Goal: Information Seeking & Learning: Learn about a topic

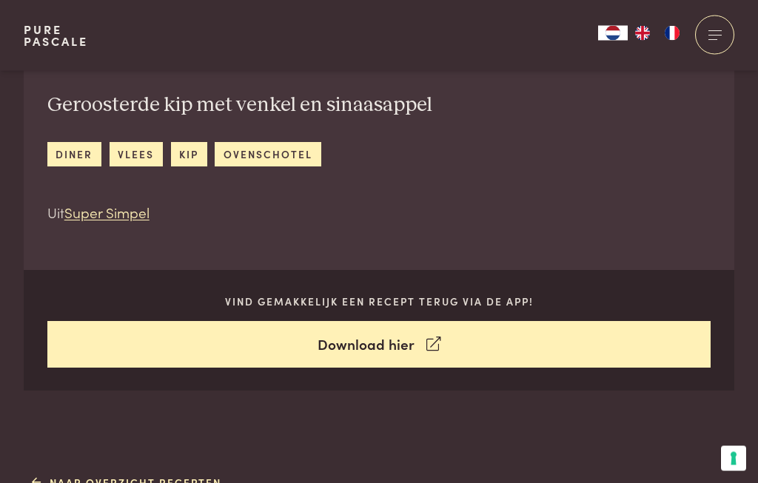
scroll to position [497, 0]
click at [102, 483] on link "Naar overzicht recepten" at bounding box center [127, 483] width 190 height 16
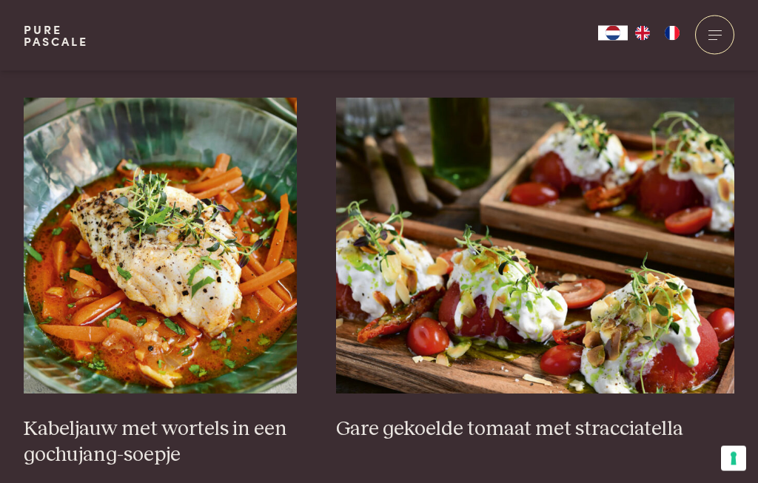
scroll to position [961, 0]
click at [79, 440] on h3 "Kabeljauw met wortels in een gochujang-soepje" at bounding box center [160, 442] width 273 height 51
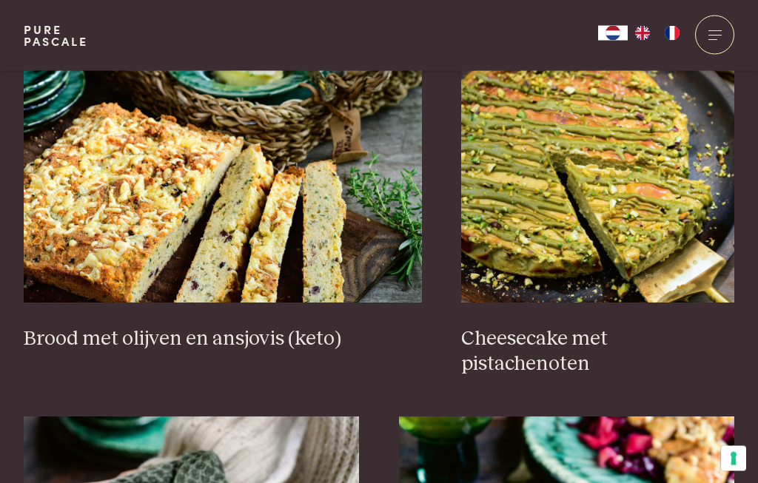
scroll to position [1462, 0]
click at [508, 349] on h3 "Cheesecake met pistachenoten" at bounding box center [597, 351] width 273 height 51
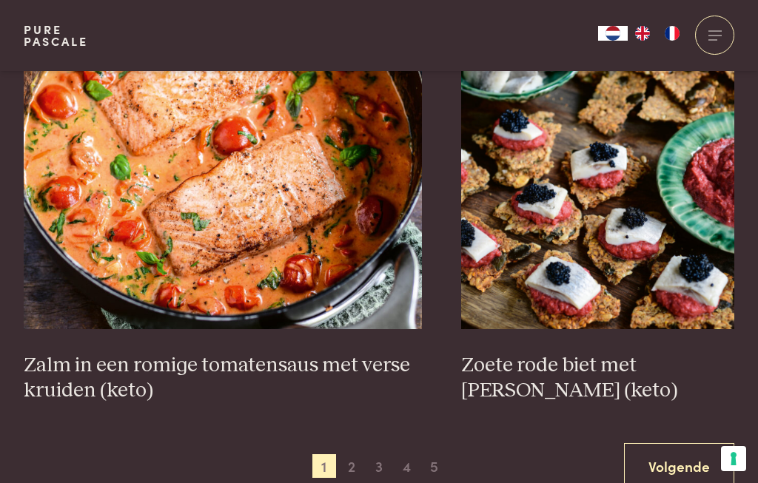
scroll to position [2669, 0]
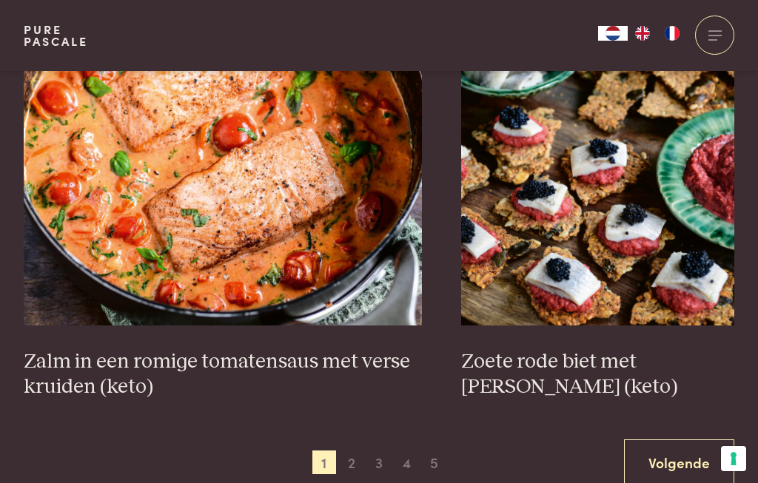
click at [347, 457] on span "2" at bounding box center [352, 463] width 24 height 24
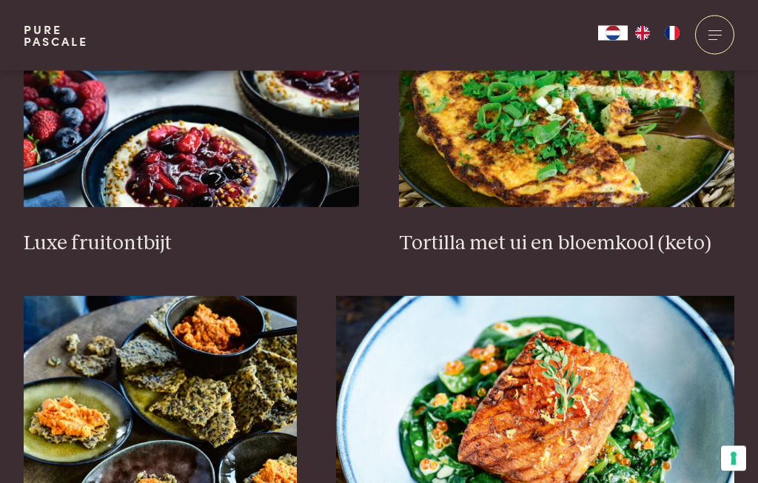
scroll to position [1942, 0]
click at [426, 243] on h3 "Tortilla met ui en bloemkool (keto)" at bounding box center [567, 244] width 336 height 26
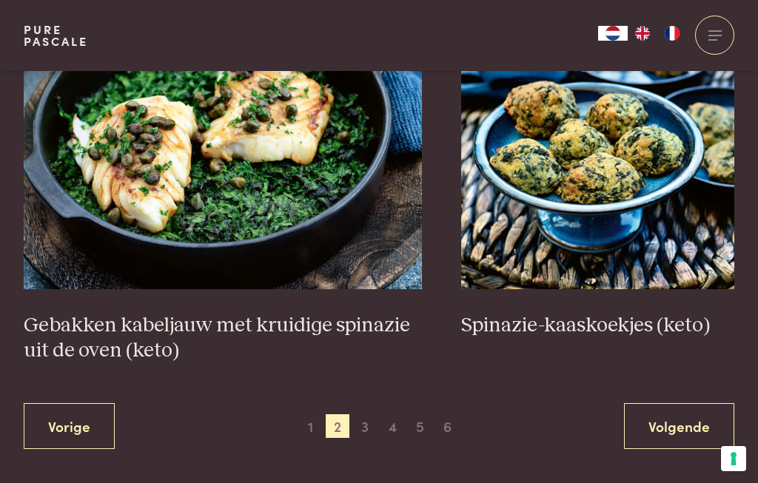
scroll to position [2653, 0]
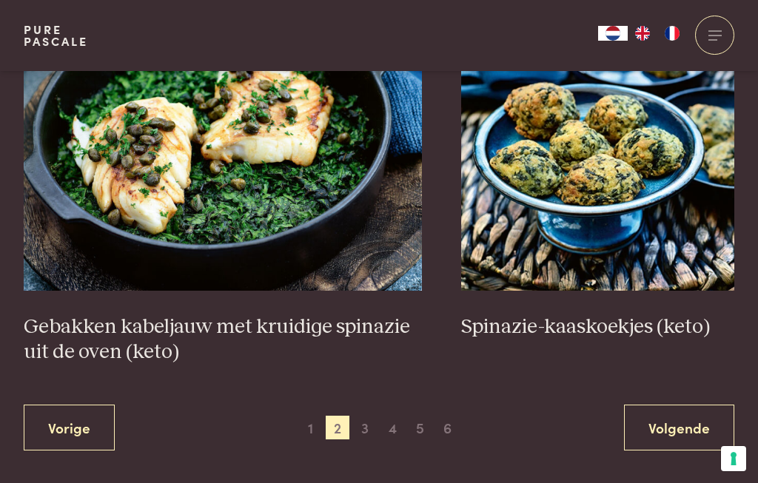
click at [354, 432] on span "3" at bounding box center [365, 428] width 24 height 24
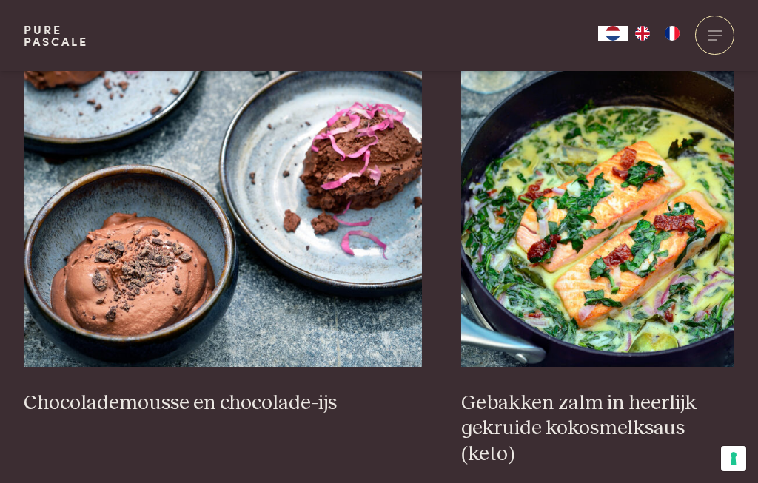
scroll to position [1471, 0]
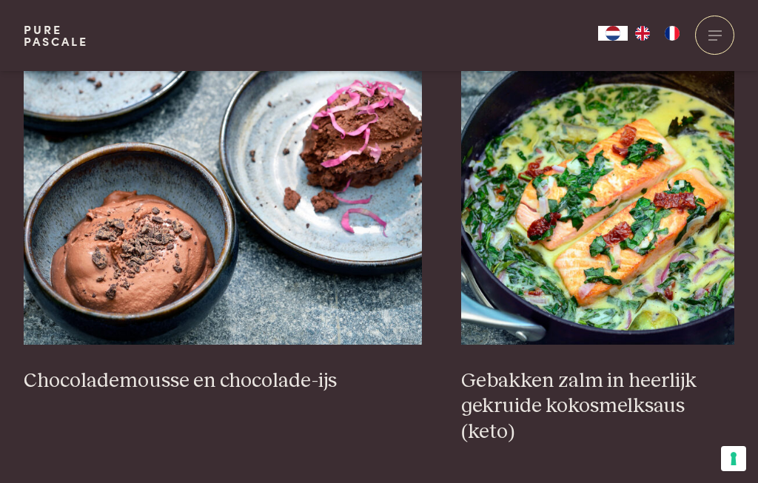
click at [505, 397] on h3 "Gebakken zalm in heerlijk gekruide kokosmelksaus (keto)" at bounding box center [597, 407] width 273 height 77
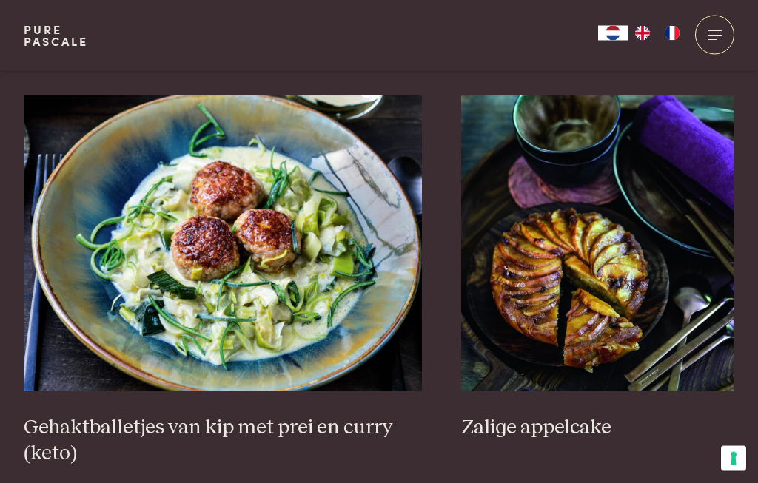
scroll to position [2680, 0]
click at [175, 440] on h3 "Gehaktballetjes van kip met prei en curry (keto)" at bounding box center [223, 440] width 398 height 51
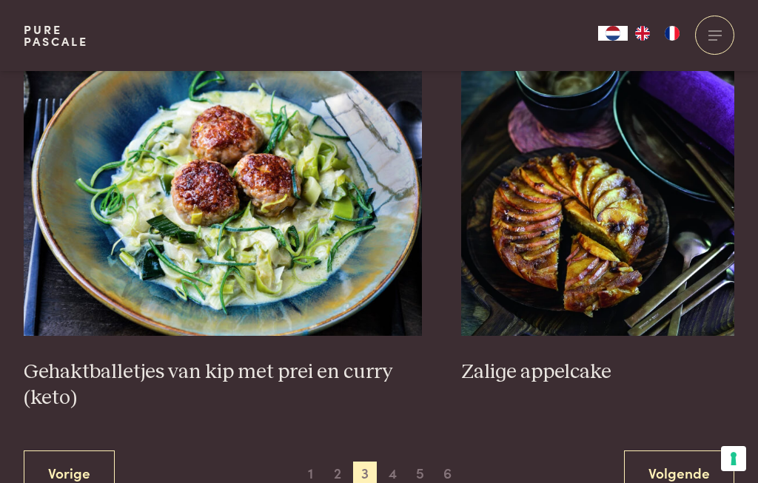
click at [507, 374] on h3 "Zalige appelcake" at bounding box center [597, 373] width 273 height 26
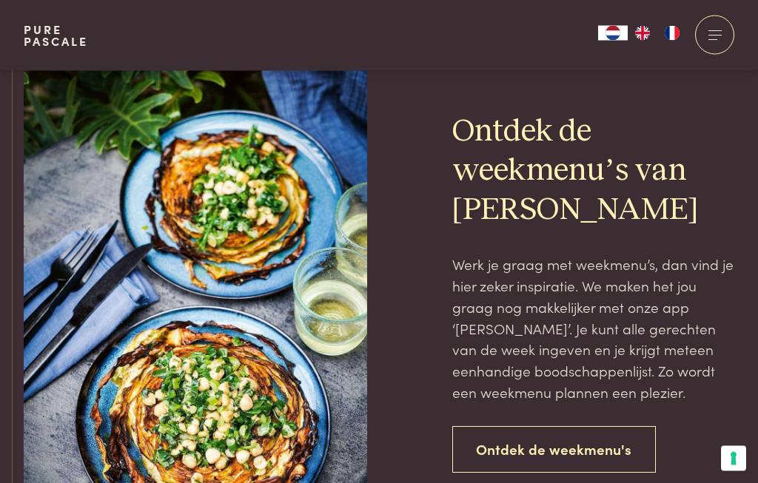
scroll to position [3276, 0]
click at [509, 457] on link "Ontdek de weekmenu's" at bounding box center [554, 449] width 204 height 47
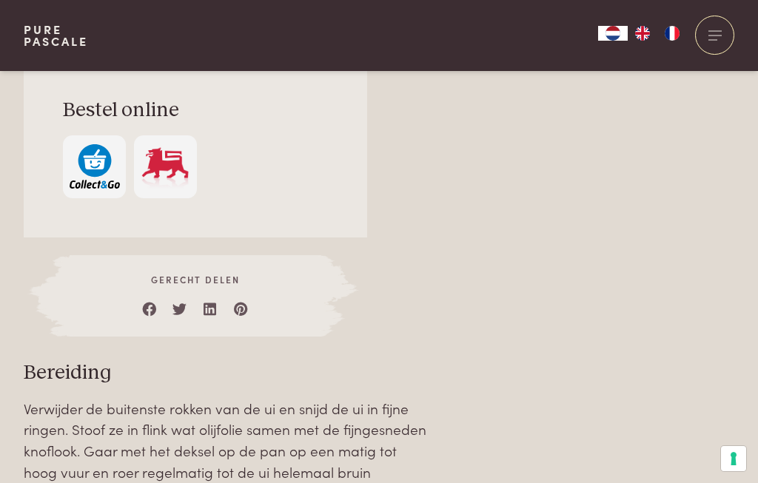
scroll to position [1284, 0]
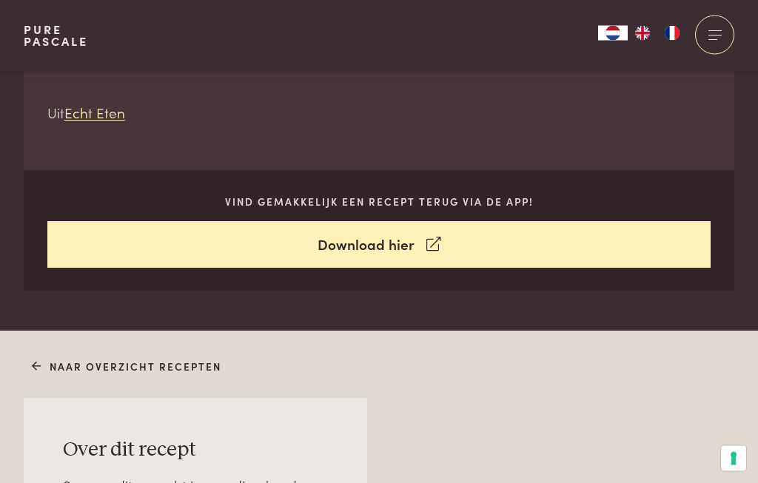
scroll to position [591, 0]
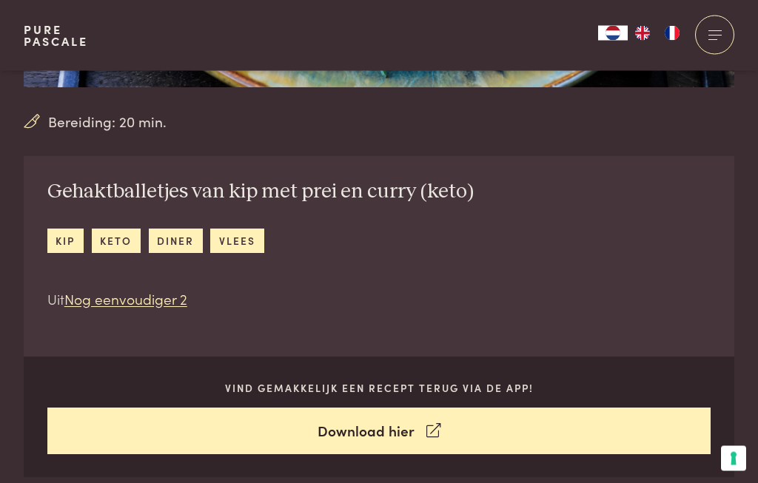
scroll to position [400, 0]
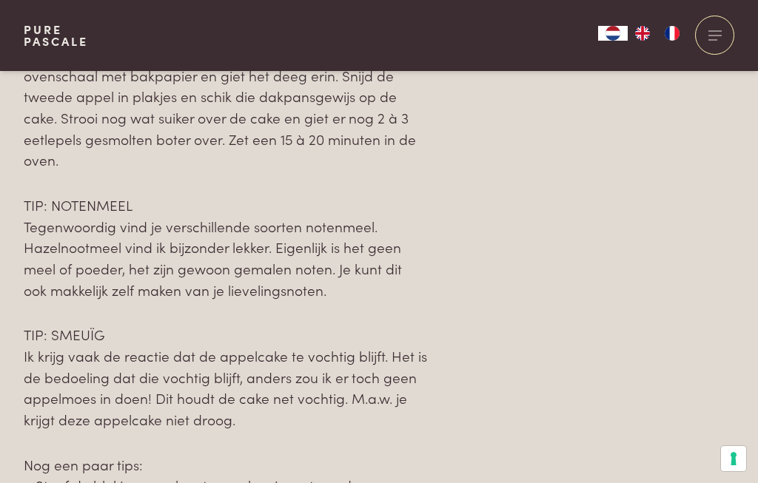
scroll to position [1698, 0]
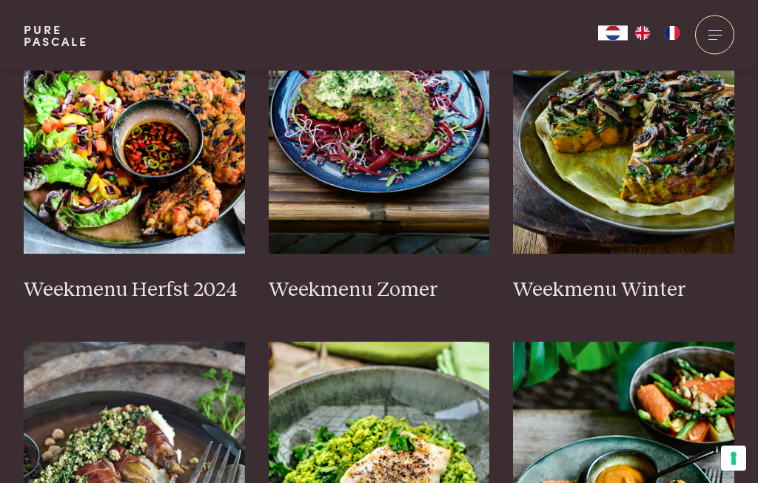
scroll to position [514, 0]
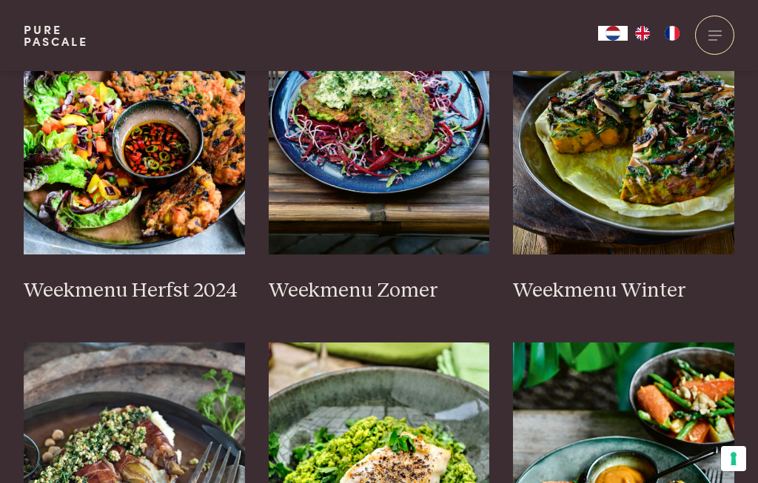
click at [104, 279] on h3 "Weekmenu Herfst 2024" at bounding box center [134, 291] width 221 height 26
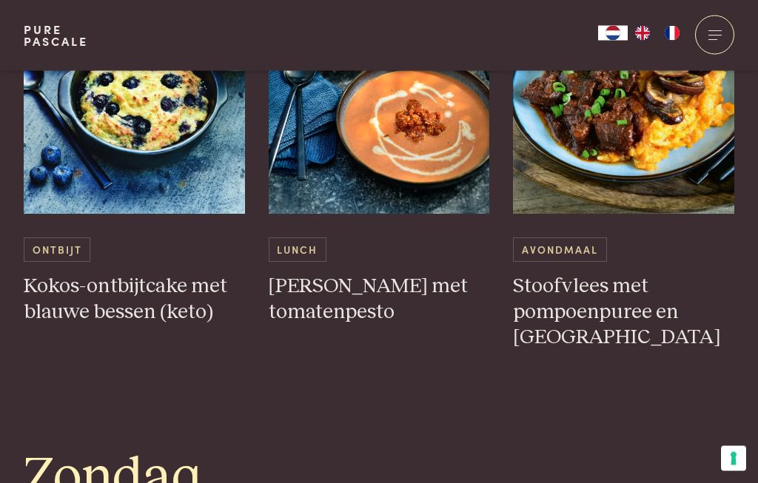
scroll to position [3992, 0]
click at [54, 297] on h3 "Kokos-ontbijtcake met blauwe bessen (keto)" at bounding box center [134, 299] width 221 height 51
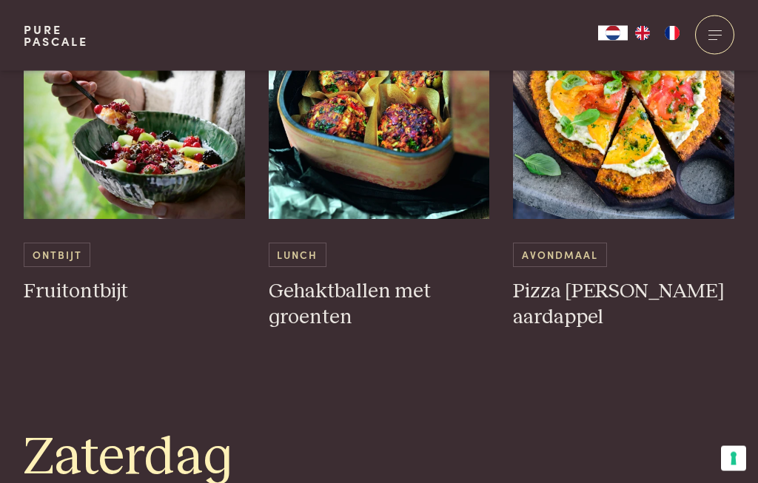
scroll to position [3390, 0]
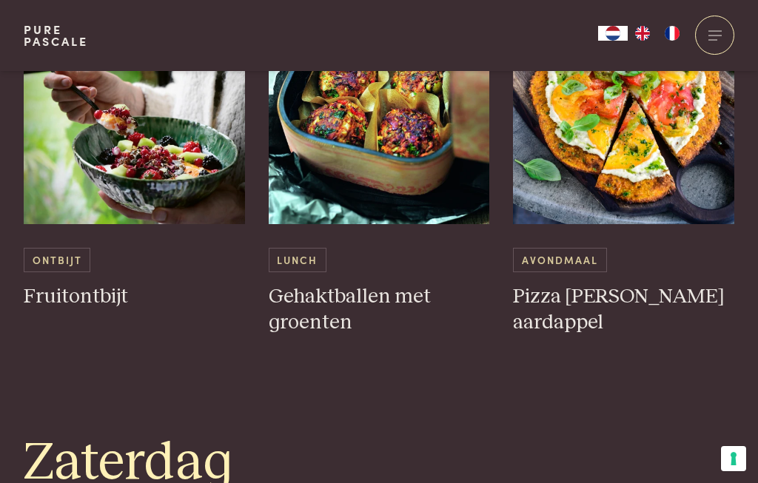
click at [53, 257] on span "Ontbijt" at bounding box center [57, 260] width 67 height 24
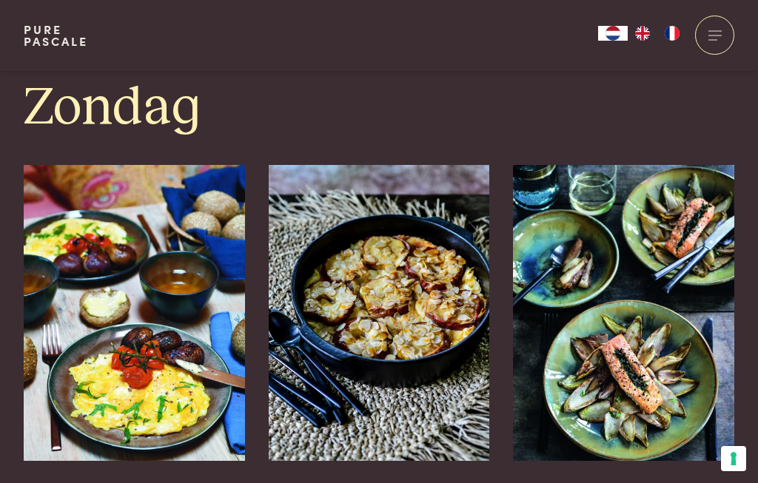
scroll to position [4342, 0]
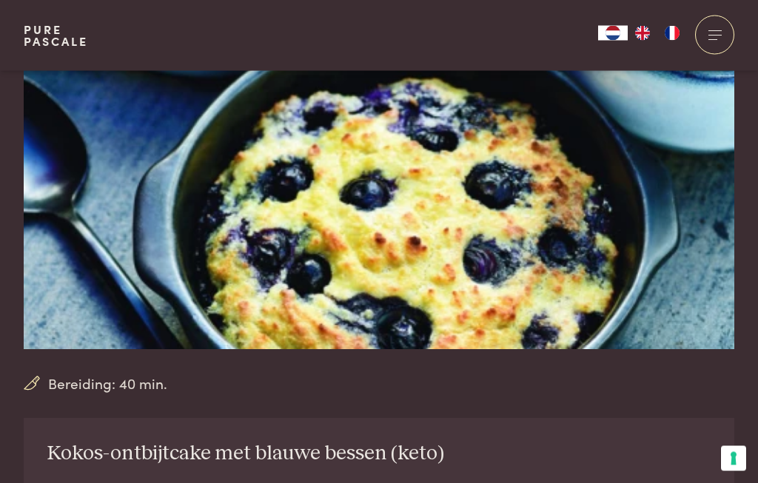
scroll to position [143, 0]
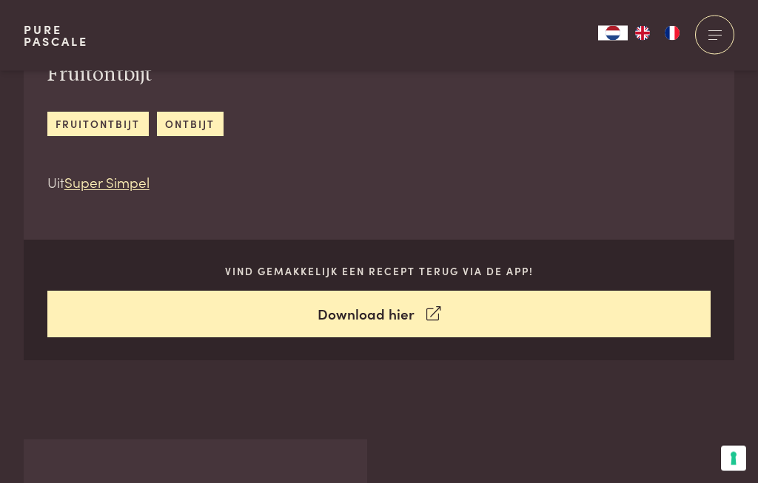
scroll to position [516, 0]
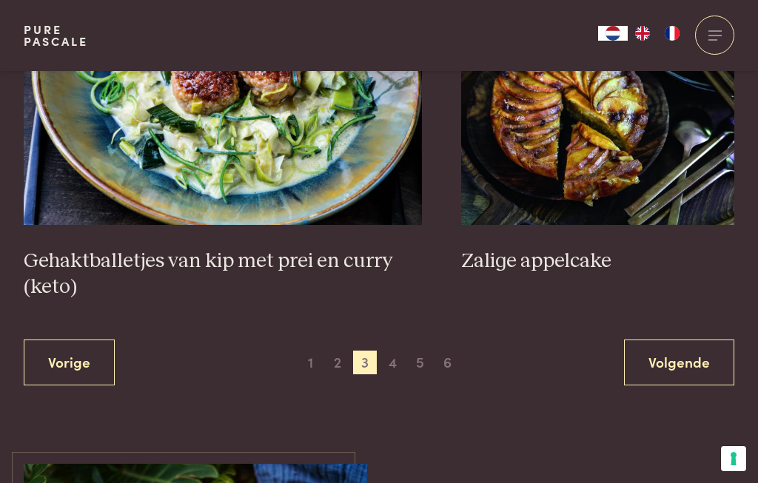
scroll to position [2857, 0]
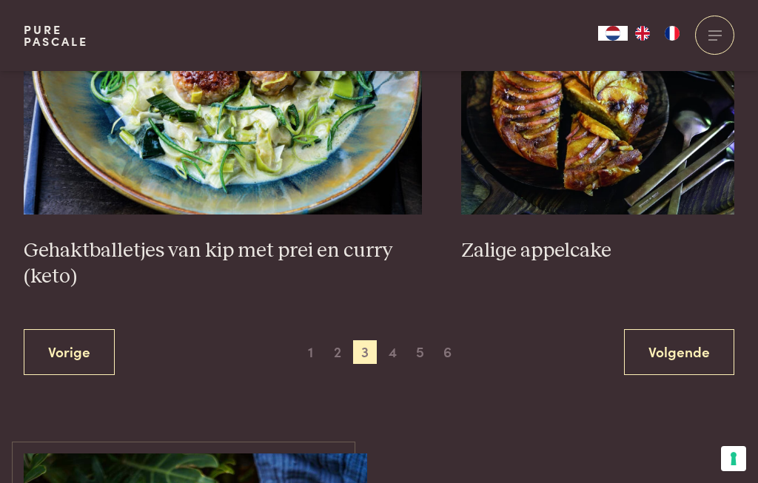
click at [388, 355] on span "4" at bounding box center [393, 352] width 24 height 24
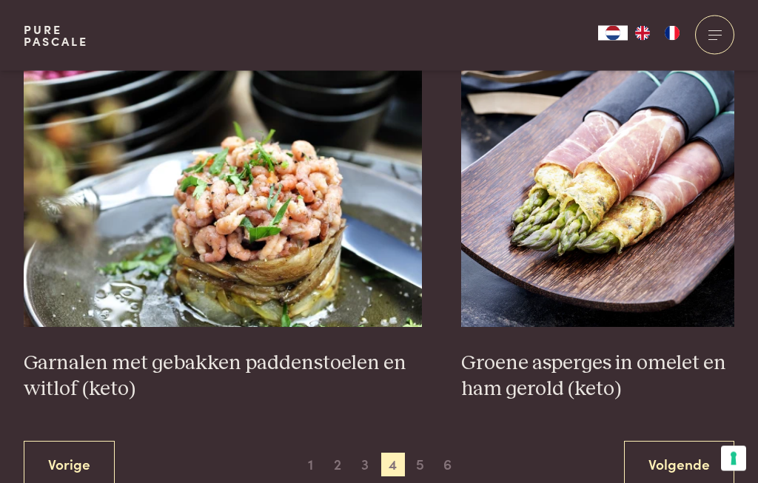
scroll to position [2644, 0]
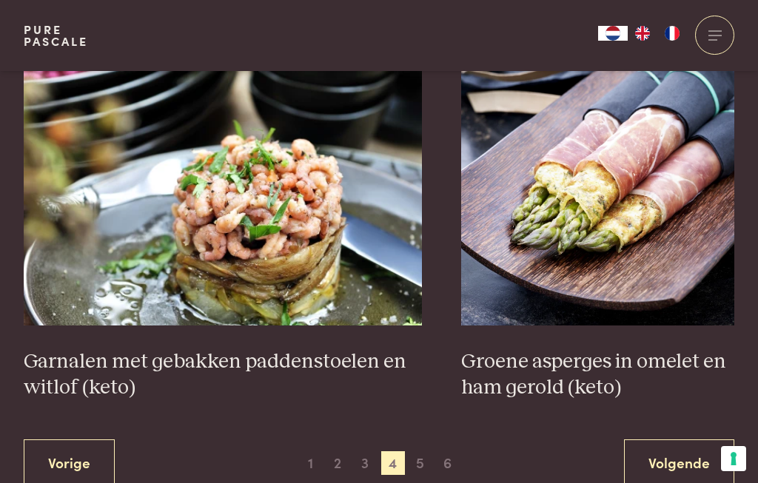
click at [416, 466] on span "5" at bounding box center [421, 463] width 24 height 24
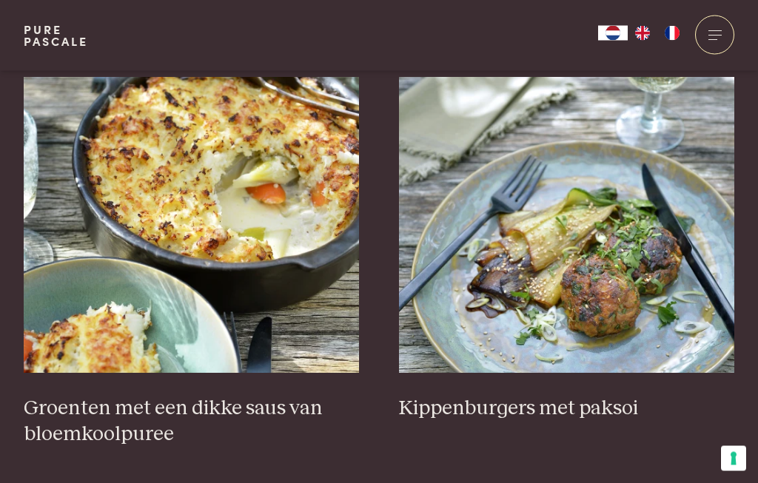
scroll to position [576, 0]
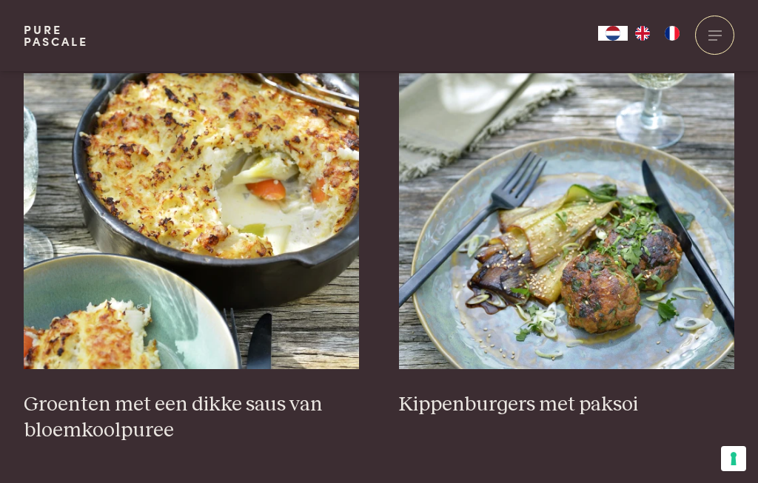
click at [125, 410] on h3 "Groenten met een dikke saus van bloemkoolpuree" at bounding box center [192, 417] width 336 height 51
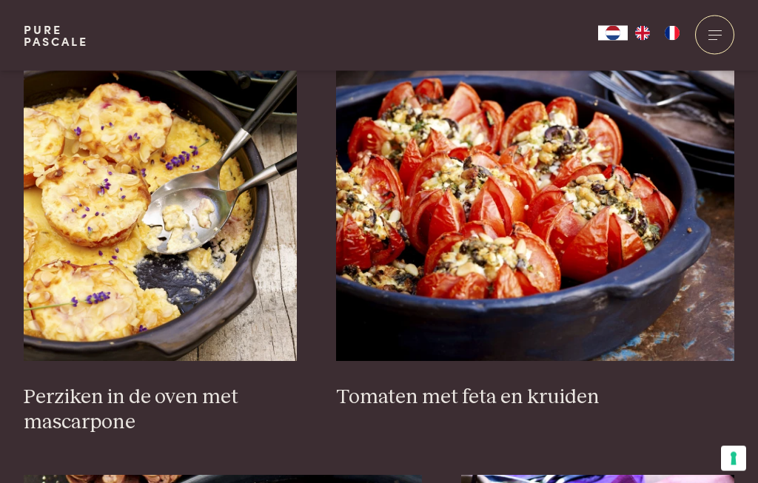
scroll to position [2225, 0]
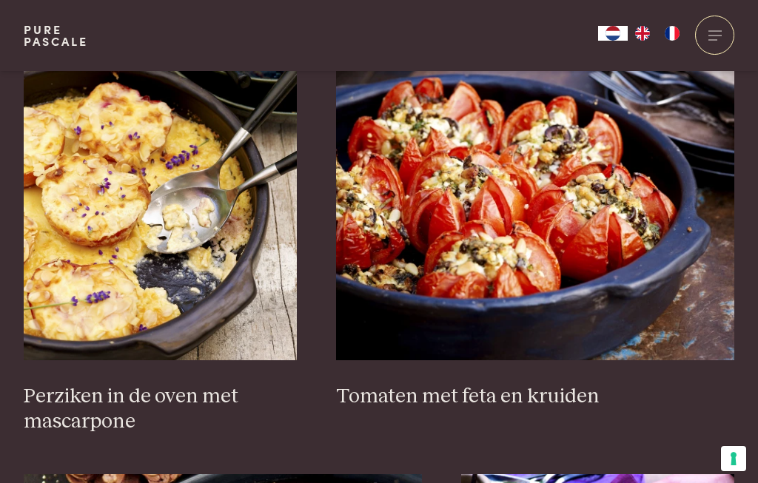
click at [102, 404] on h3 "Perziken in de oven met mascarpone" at bounding box center [160, 409] width 273 height 51
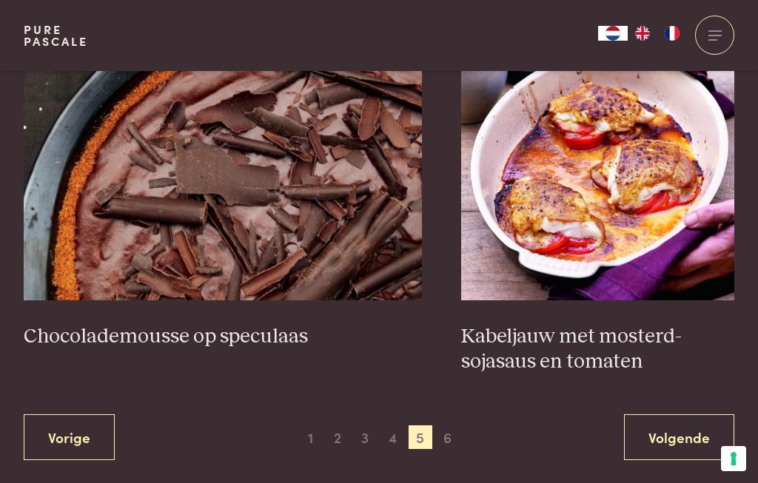
scroll to position [2695, 0]
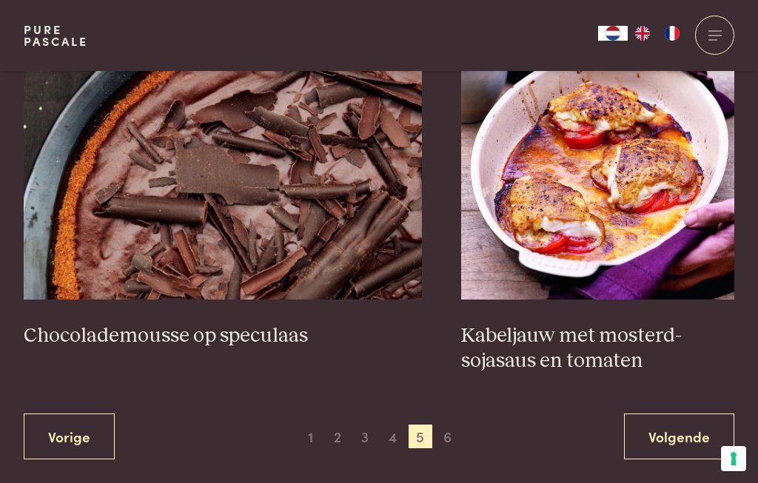
click at [184, 329] on h3 "Chocolademousse op speculaas" at bounding box center [223, 336] width 398 height 26
click at [446, 442] on span "6" at bounding box center [448, 437] width 24 height 24
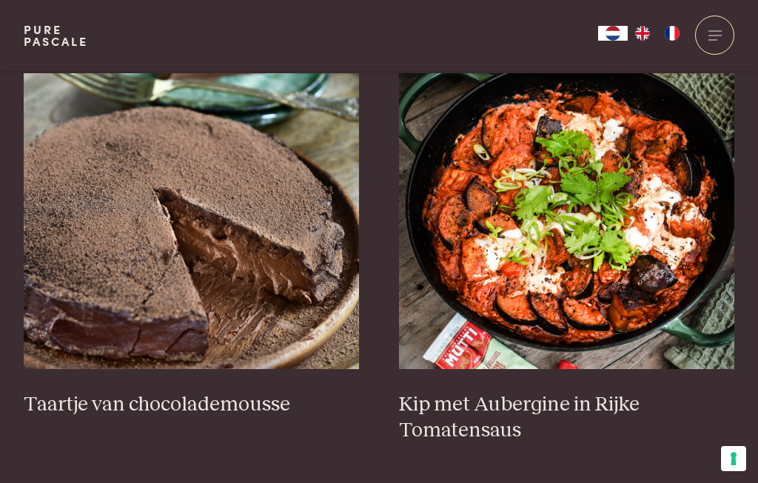
scroll to position [582, 0]
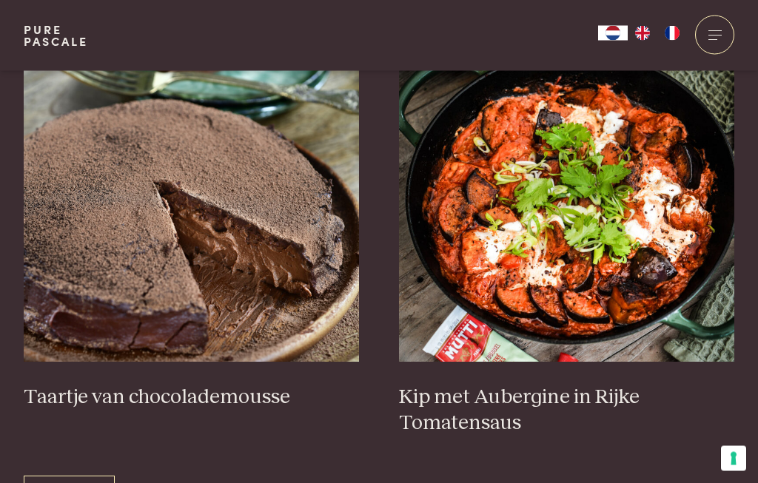
click at [149, 398] on h3 "Taartje van chocolademousse" at bounding box center [192, 399] width 336 height 26
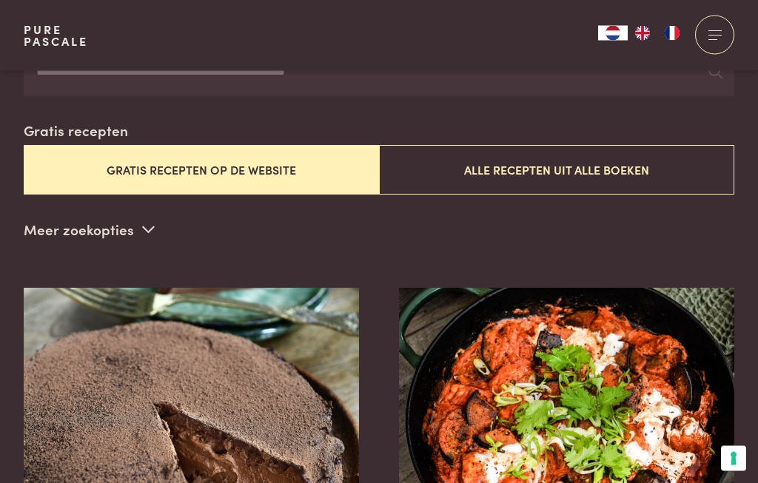
scroll to position [362, 0]
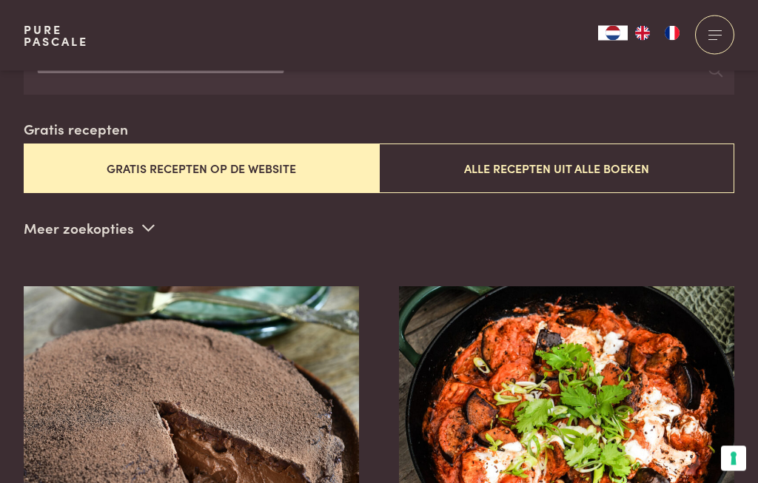
click at [500, 168] on button "Alle recepten uit alle boeken" at bounding box center [556, 169] width 355 height 50
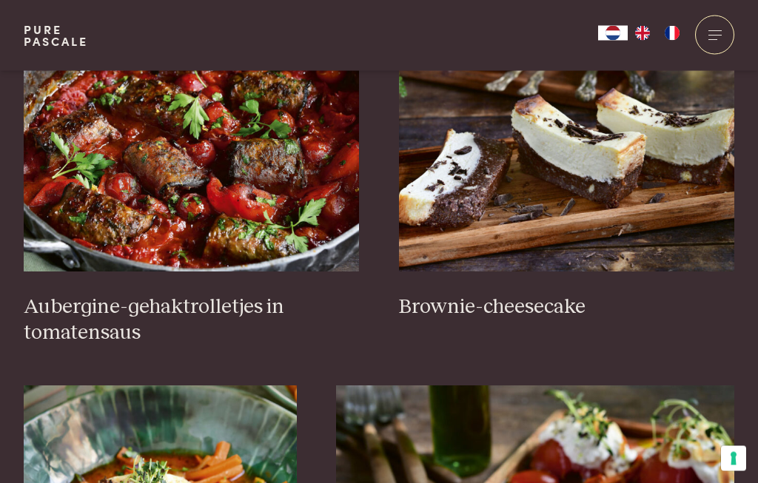
scroll to position [671, 0]
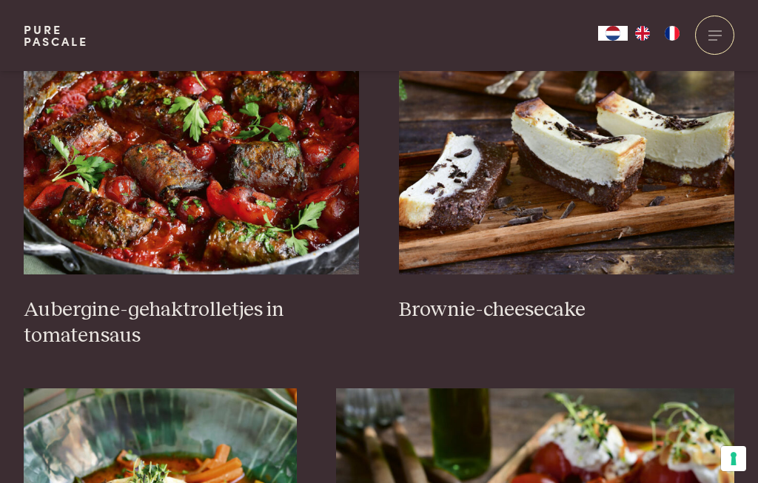
click at [75, 305] on h3 "Aubergine-gehaktrolletjes in tomatensaus" at bounding box center [192, 323] width 336 height 51
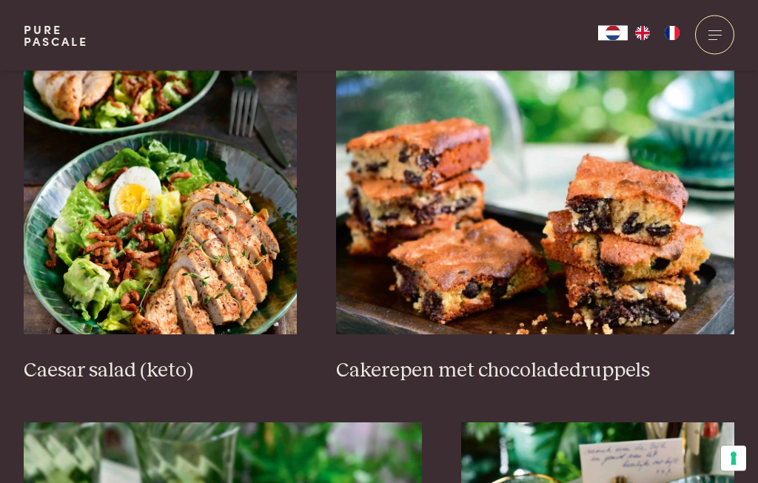
scroll to position [2251, 0]
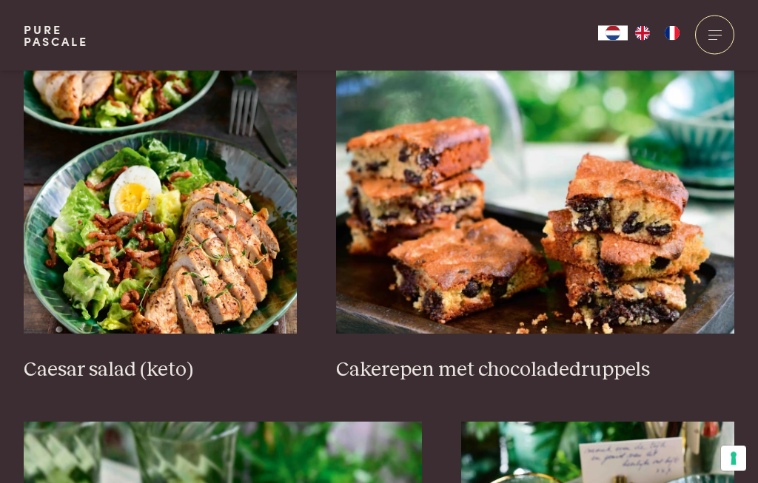
click at [597, 371] on h3 "Cakerepen met chocoladedruppels" at bounding box center [535, 371] width 398 height 26
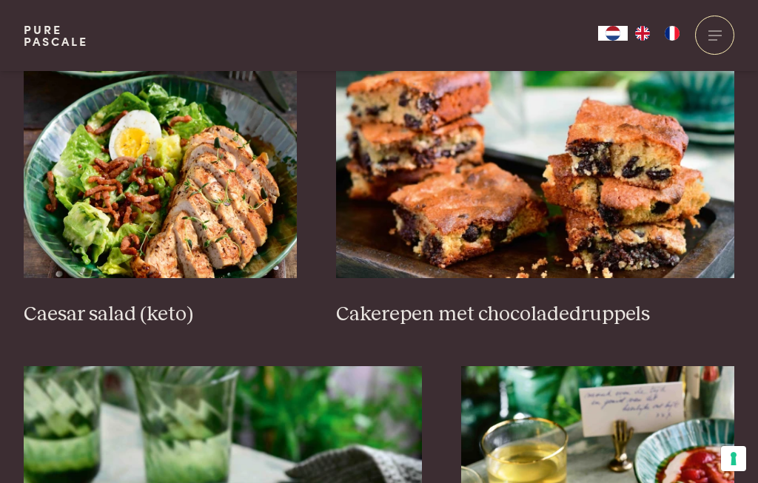
click at [106, 315] on h3 "Caesar salad (keto)" at bounding box center [160, 315] width 273 height 26
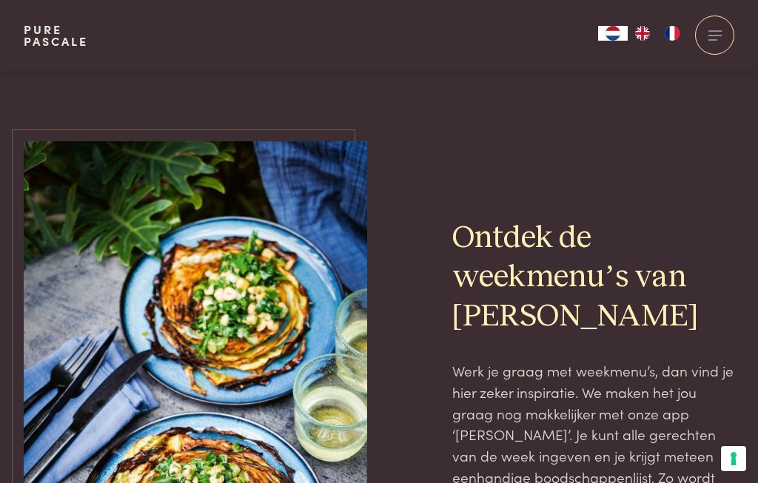
scroll to position [3122, 0]
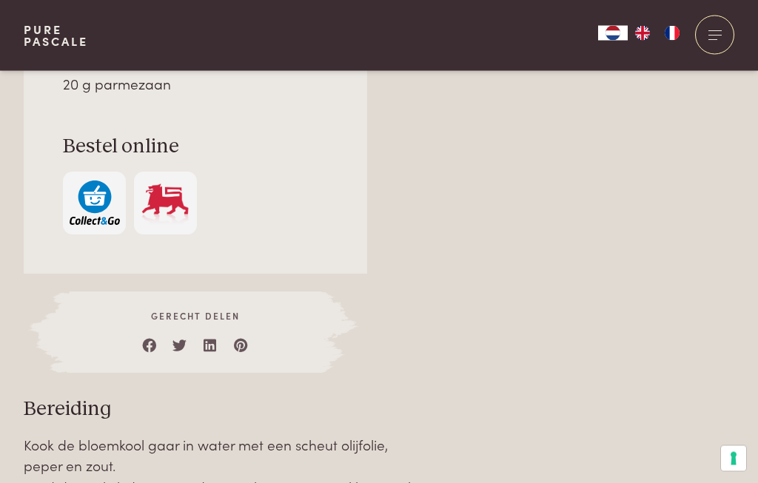
scroll to position [1258, 0]
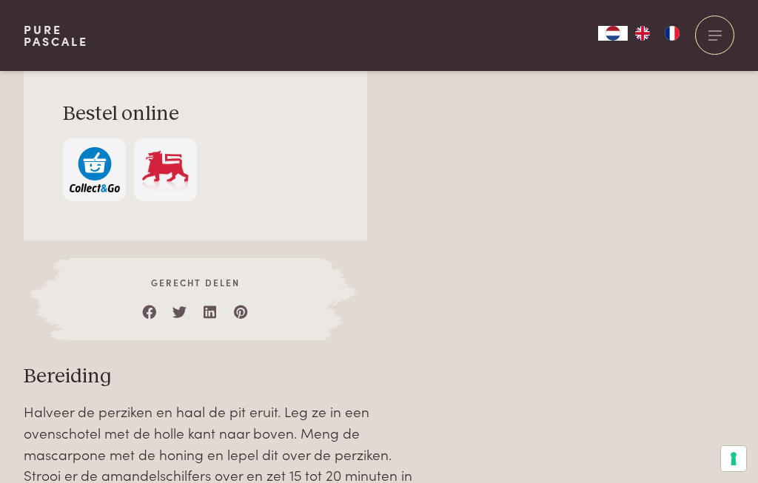
scroll to position [1223, 0]
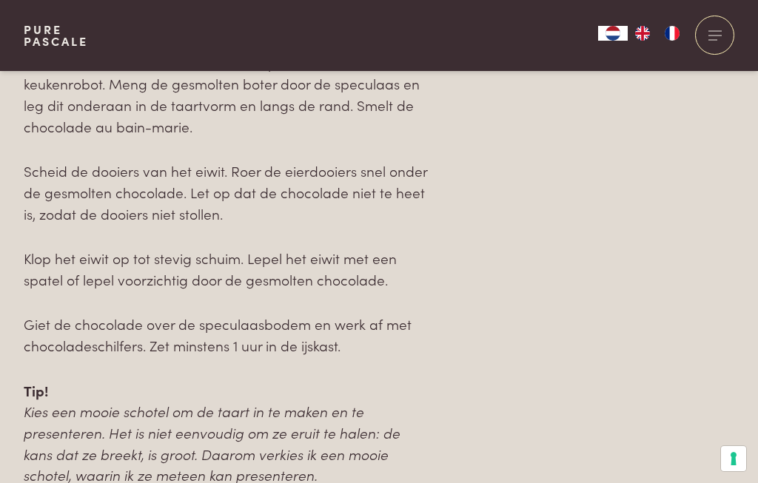
scroll to position [1583, 0]
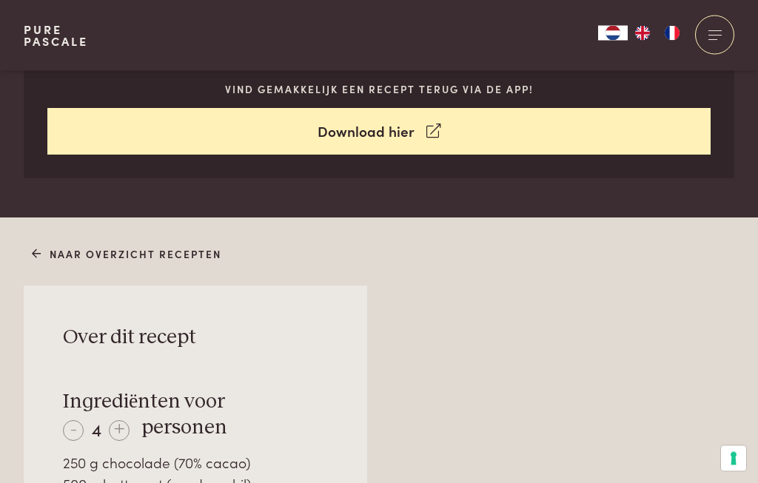
scroll to position [646, 0]
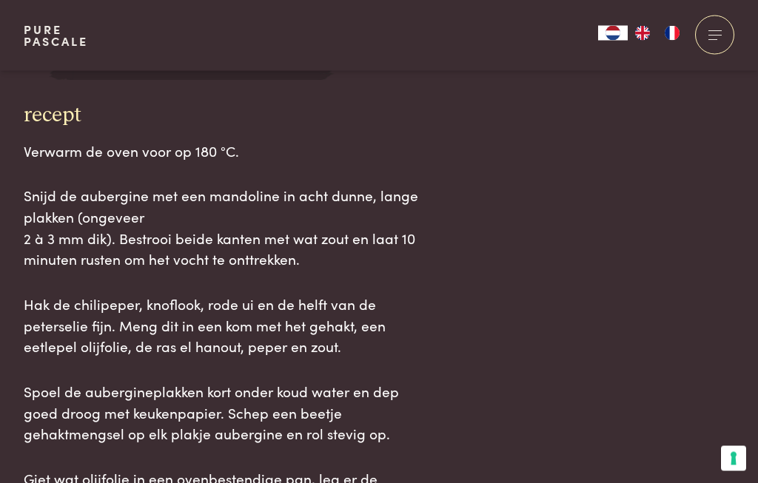
scroll to position [1671, 0]
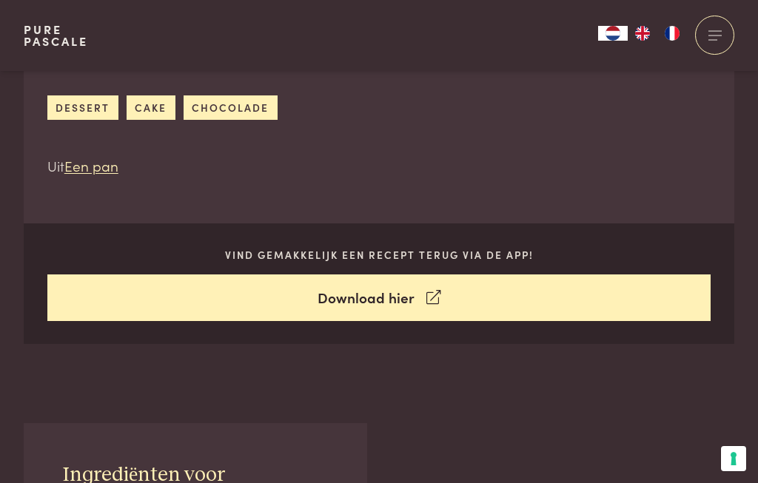
scroll to position [529, 0]
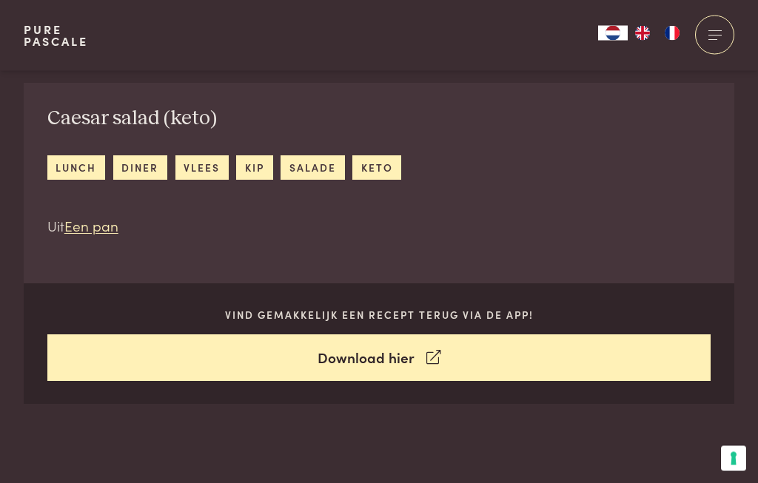
scroll to position [467, 0]
